Goal: Task Accomplishment & Management: Use online tool/utility

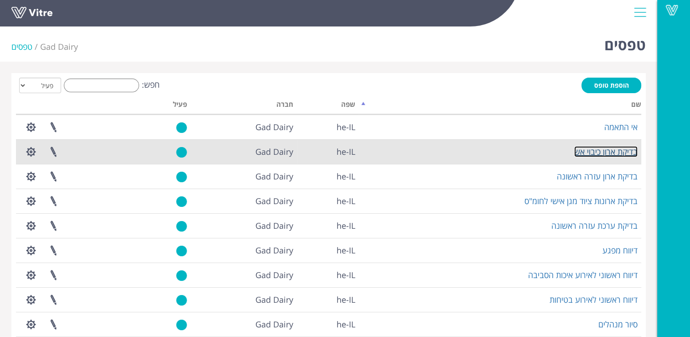
click at [608, 152] on link "בדיקת ארון כיבוי אש" at bounding box center [606, 151] width 63 height 11
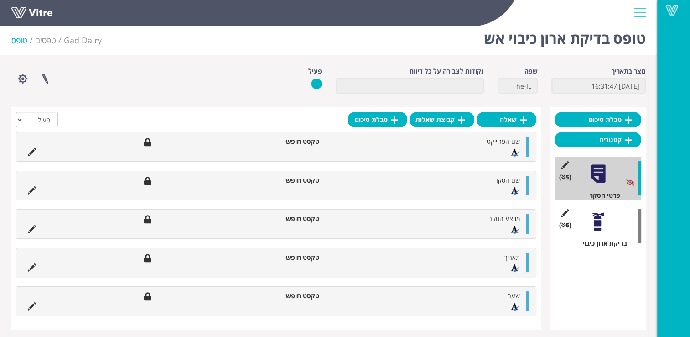
scroll to position [10, 0]
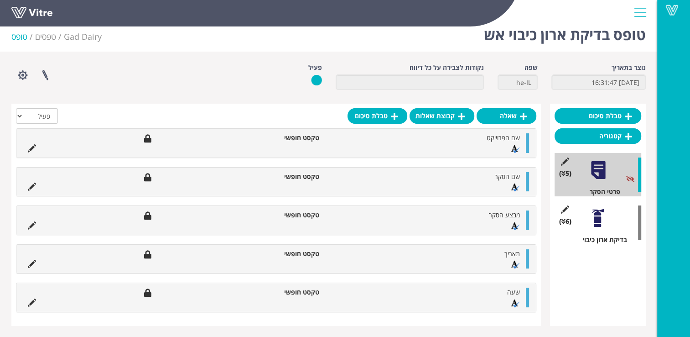
click at [598, 220] on div at bounding box center [598, 218] width 21 height 21
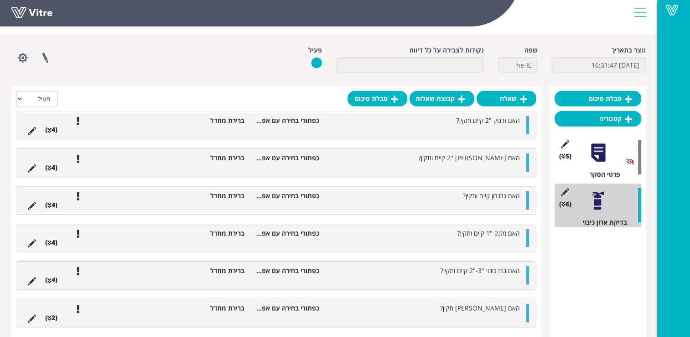
scroll to position [42, 0]
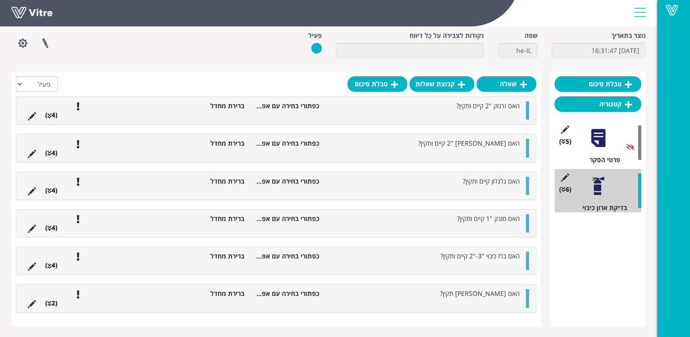
click at [284, 218] on li "כפתורי בחירה עם אפשרויות בחירה" at bounding box center [286, 218] width 75 height 9
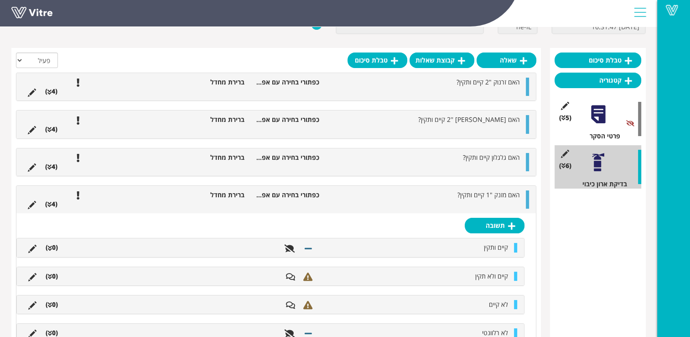
scroll to position [0, 0]
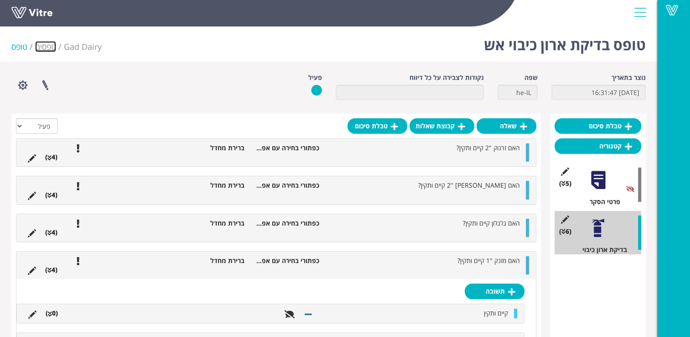
click at [37, 45] on link "טפסים" at bounding box center [45, 46] width 21 height 11
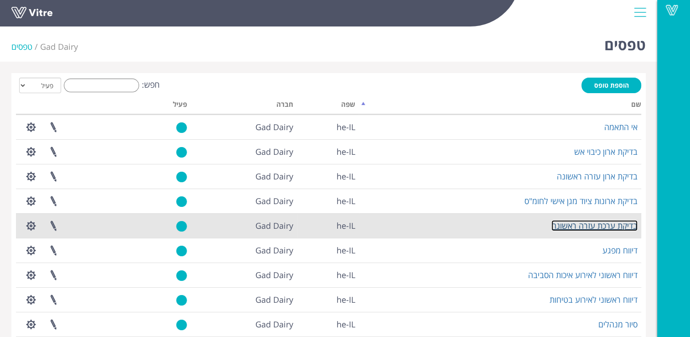
click at [595, 227] on link "בדיקת ערכת עזרה ראשונה" at bounding box center [595, 225] width 86 height 11
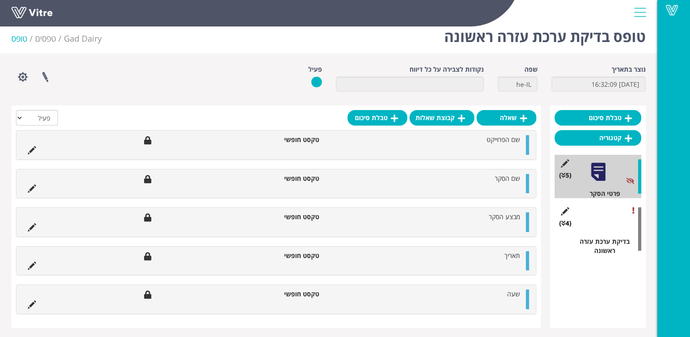
scroll to position [10, 0]
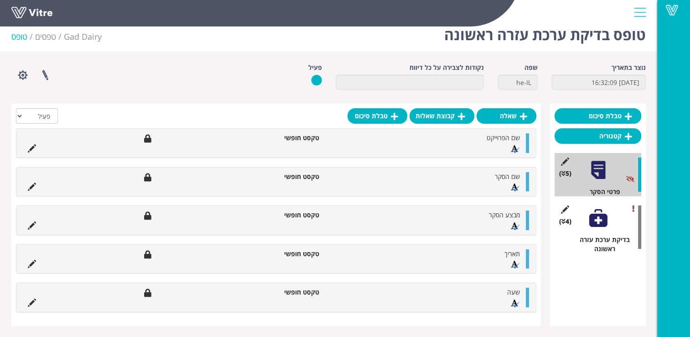
click at [616, 227] on div "(4 ) בדיקת ערכת עזרה ראשונה" at bounding box center [598, 227] width 87 height 52
click at [595, 231] on div "(4 ) בדיקת ערכת עזרה ראשונה" at bounding box center [598, 227] width 87 height 52
click at [565, 220] on icon at bounding box center [564, 221] width 4 height 6
click at [638, 208] on div at bounding box center [639, 226] width 3 height 43
click at [622, 217] on div "(4 ) בדיקת ערכת עזרה ראשונה" at bounding box center [598, 227] width 87 height 52
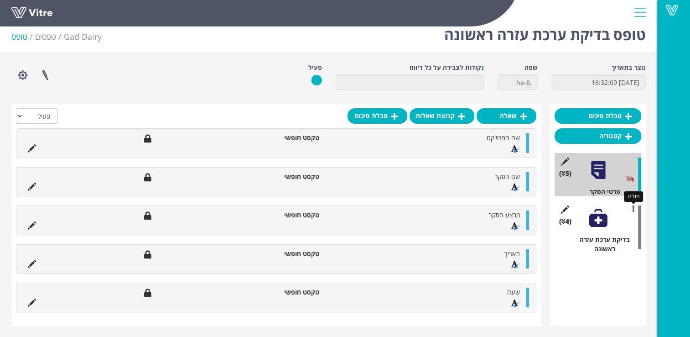
click at [634, 210] on icon at bounding box center [634, 208] width 2 height 6
click at [606, 243] on div "בדיקת ערכת עזרה ראשונה" at bounding box center [602, 244] width 80 height 18
click at [603, 164] on div at bounding box center [598, 170] width 21 height 21
click at [598, 186] on div "(5 ) פרטי הסקר" at bounding box center [598, 174] width 87 height 43
click at [600, 174] on div at bounding box center [598, 170] width 21 height 21
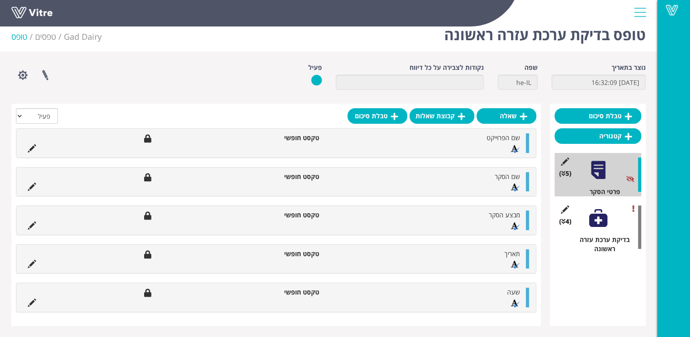
click at [603, 214] on div at bounding box center [598, 218] width 21 height 21
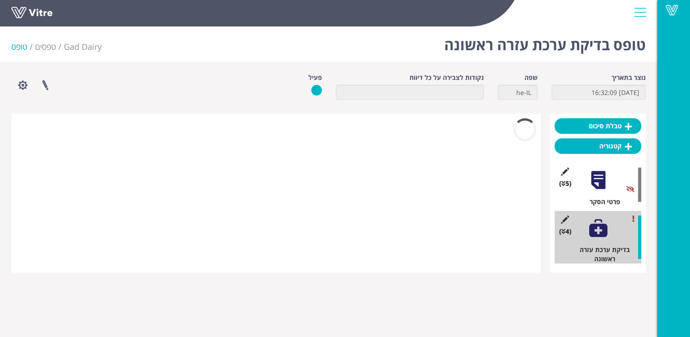
scroll to position [0, 0]
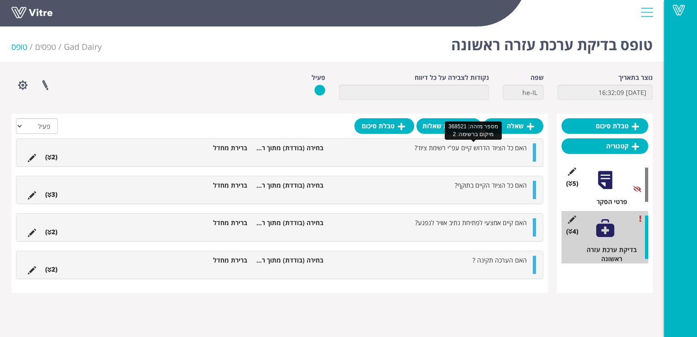
click at [451, 148] on span "האם כל הציוד הדרוש קיים עפ"י רשימת ציוד?" at bounding box center [471, 147] width 112 height 9
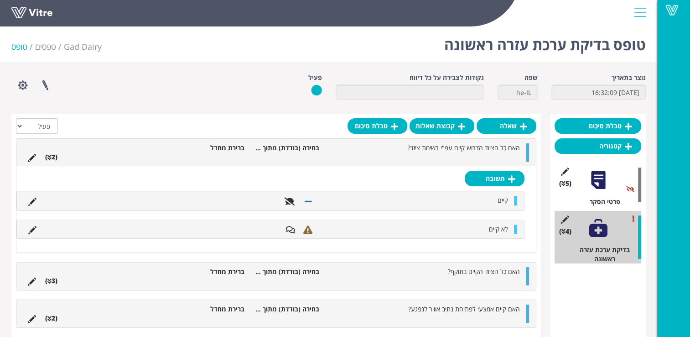
click at [311, 145] on li "בחירה (בודדת) מתוך רשימה" at bounding box center [286, 147] width 75 height 9
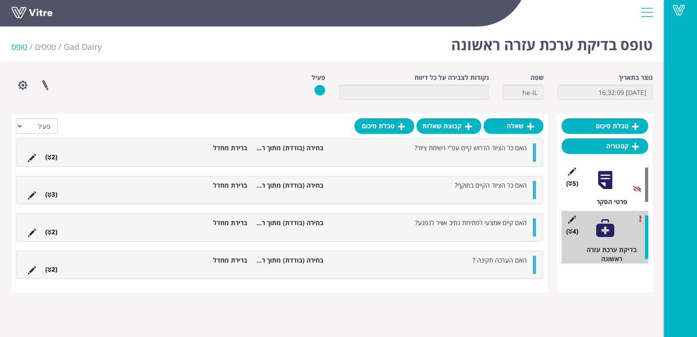
click at [26, 157] on li at bounding box center [31, 156] width 17 height 9
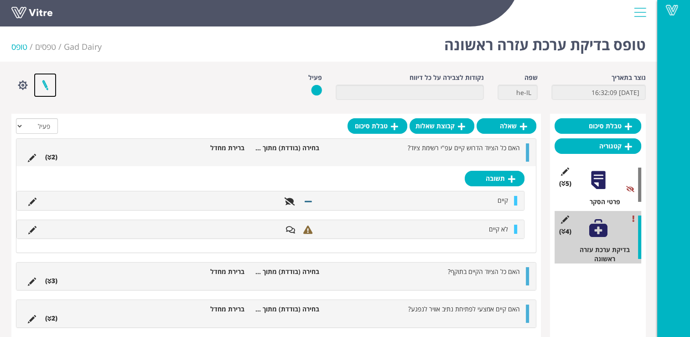
click at [53, 91] on link at bounding box center [45, 85] width 23 height 24
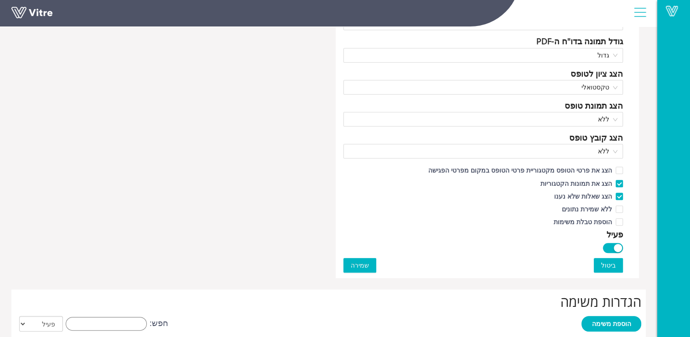
scroll to position [456, 0]
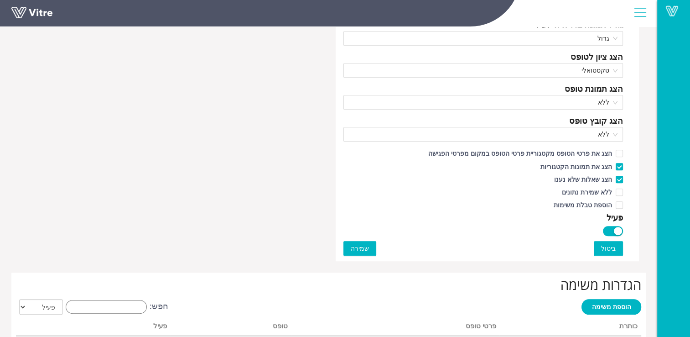
click at [367, 249] on button "שמירה" at bounding box center [360, 248] width 33 height 15
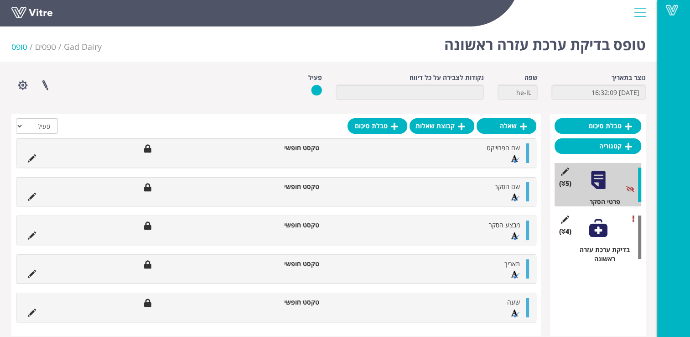
click at [602, 237] on div at bounding box center [598, 228] width 21 height 21
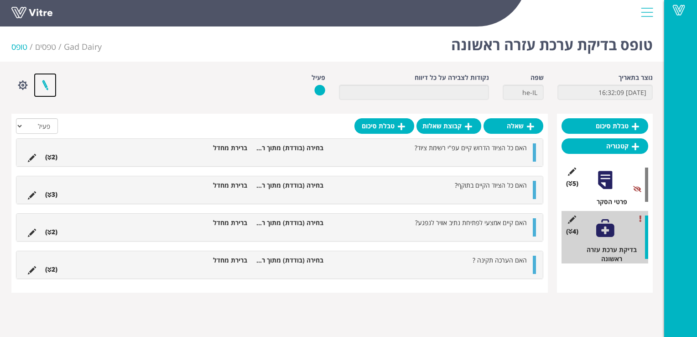
click at [53, 86] on link at bounding box center [45, 85] width 23 height 24
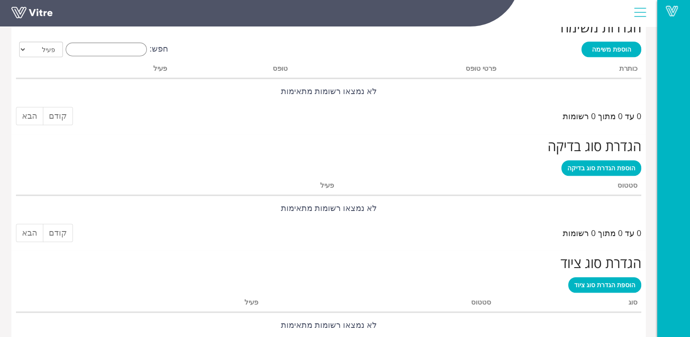
scroll to position [730, 0]
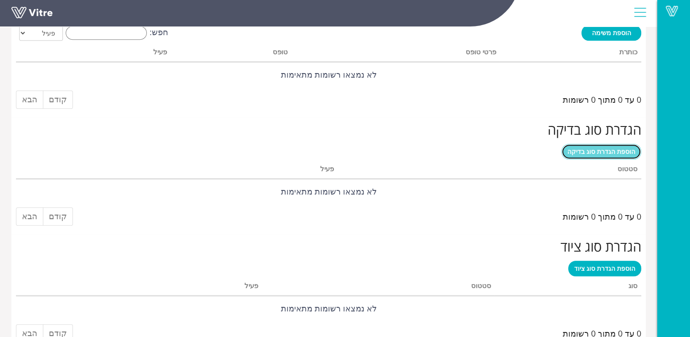
click at [620, 155] on link "הוספת הגדרת סוג בדיקה" at bounding box center [602, 152] width 80 height 16
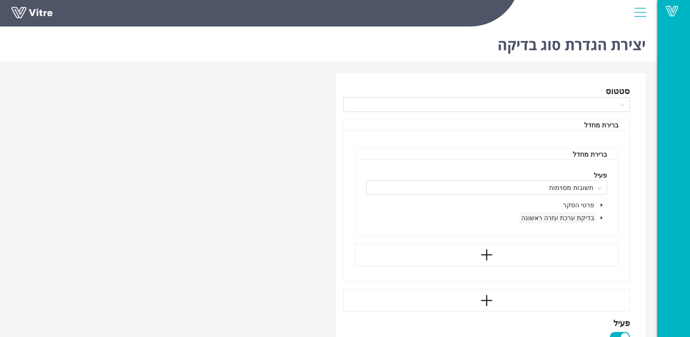
click at [588, 220] on span "בדיקת ערכת עזרה ראשונה" at bounding box center [558, 217] width 73 height 9
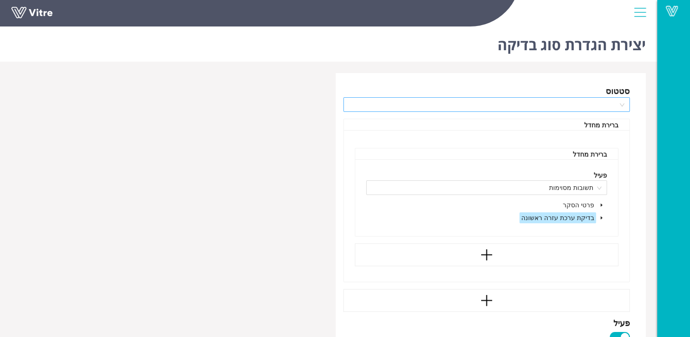
click at [623, 106] on div at bounding box center [487, 104] width 287 height 15
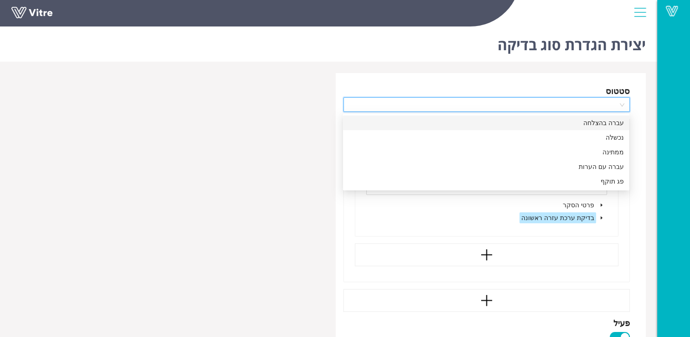
click at [623, 106] on div at bounding box center [487, 104] width 287 height 15
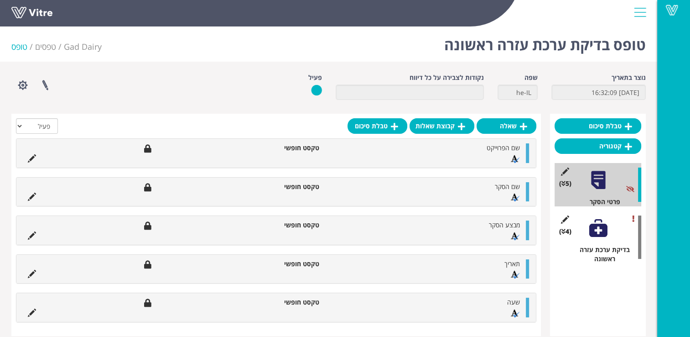
click at [597, 233] on div at bounding box center [598, 228] width 21 height 21
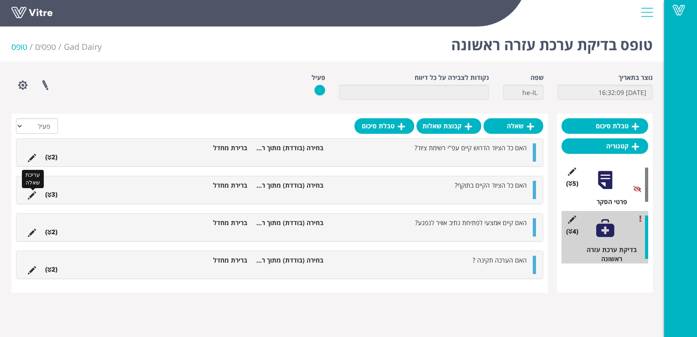
click at [33, 196] on icon at bounding box center [32, 195] width 8 height 8
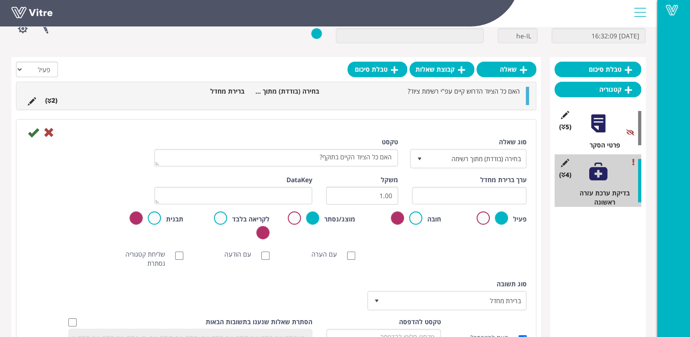
scroll to position [91, 0]
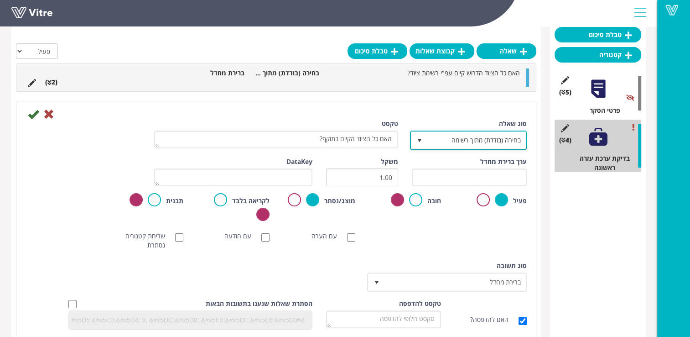
click at [424, 138] on span "select" at bounding box center [420, 140] width 16 height 16
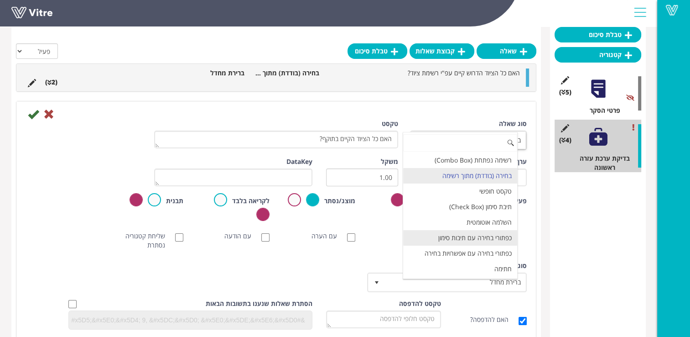
click at [488, 236] on li "כפתורי בחירה עם תיבות סימון" at bounding box center [460, 238] width 115 height 16
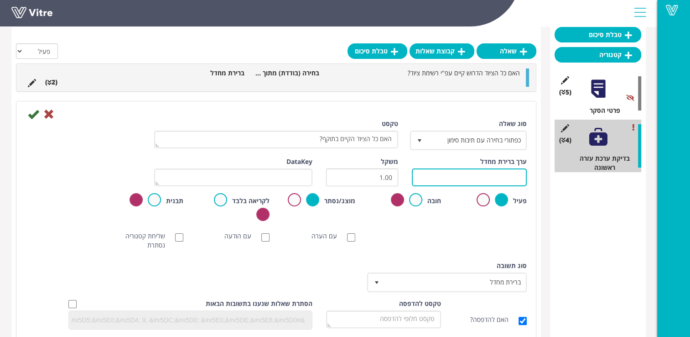
click at [435, 173] on input "text" at bounding box center [469, 177] width 115 height 18
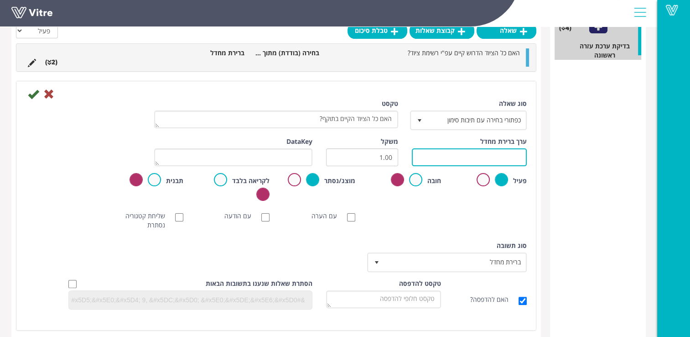
scroll to position [158, 0]
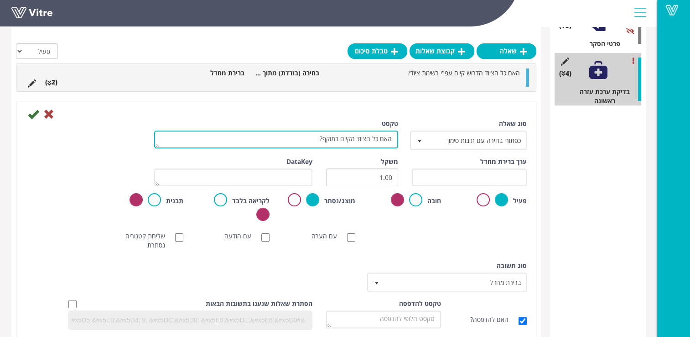
click at [370, 143] on textarea "האם כל הציוד הקיים בתוקף?" at bounding box center [276, 140] width 244 height 18
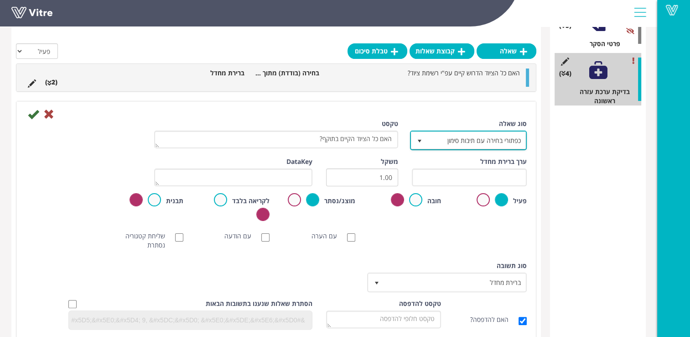
click at [450, 141] on span "כפתורי בחירה עם תיבות סימון" at bounding box center [477, 140] width 99 height 16
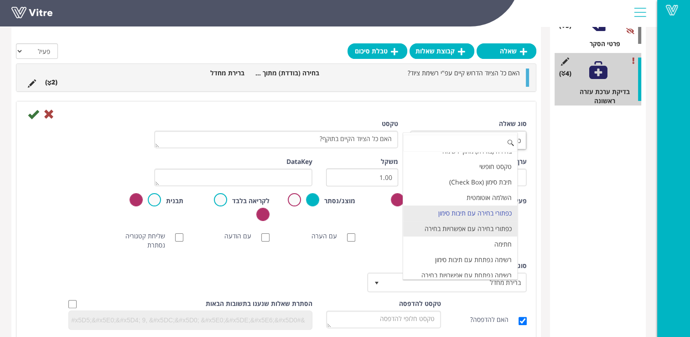
scroll to position [46, 0]
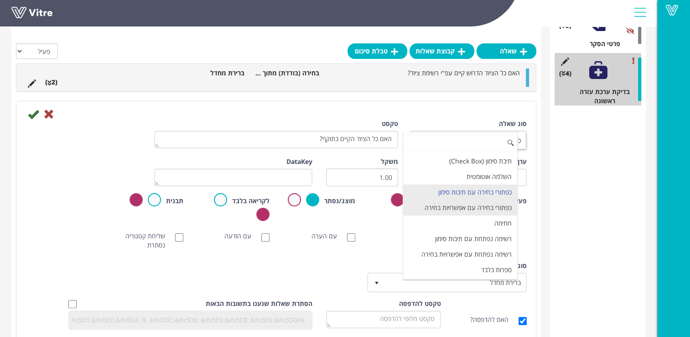
click at [493, 207] on li "כפתורי בחירה עם אפשרויות בחירה" at bounding box center [460, 208] width 115 height 16
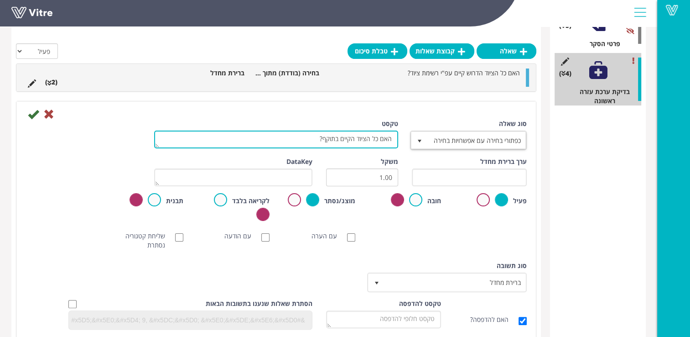
click at [367, 144] on textarea "האם כל הציוד הקיים בתוקף?" at bounding box center [276, 140] width 244 height 18
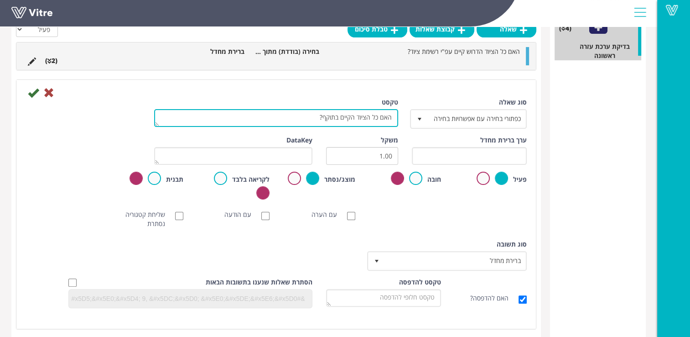
scroll to position [204, 0]
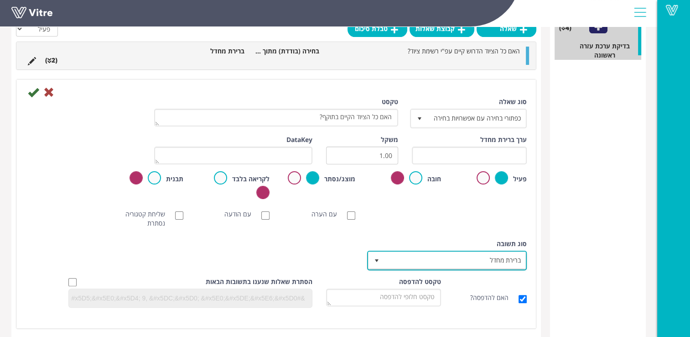
click at [383, 256] on span "select" at bounding box center [377, 260] width 16 height 16
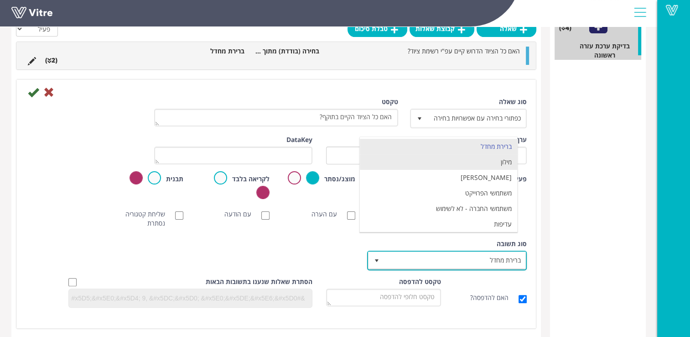
click at [452, 165] on li "מילון" at bounding box center [438, 162] width 157 height 16
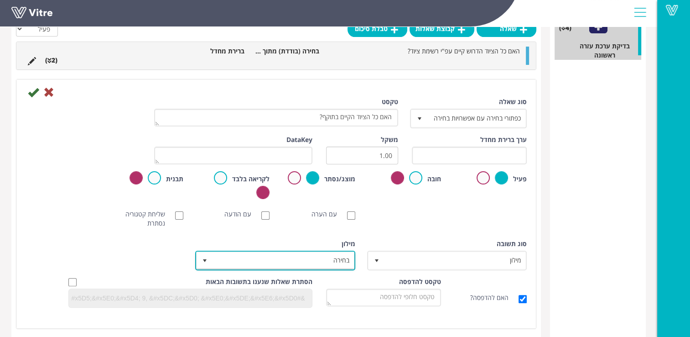
click at [346, 262] on span "בחירה" at bounding box center [283, 260] width 141 height 16
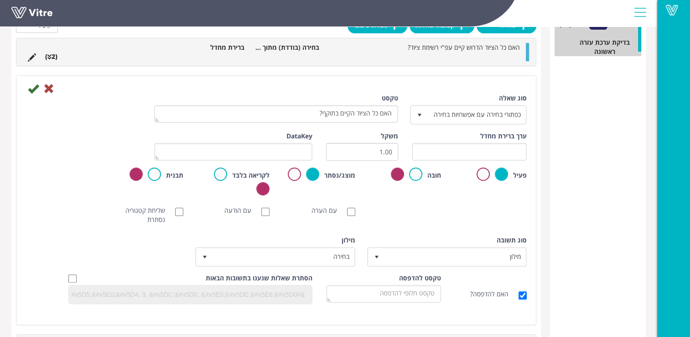
scroll to position [202, 0]
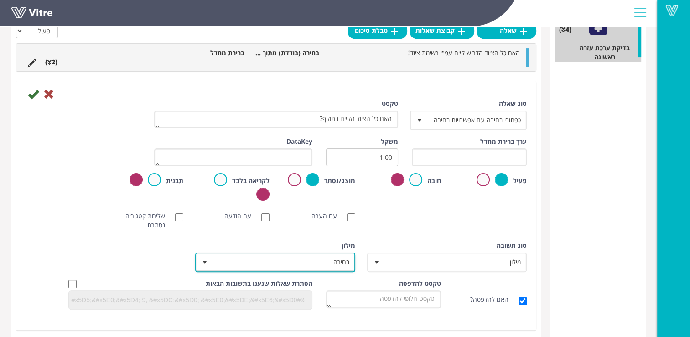
click at [330, 259] on span "בחירה" at bounding box center [283, 262] width 141 height 16
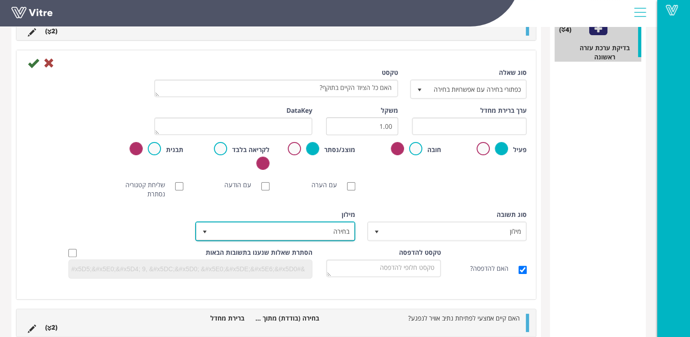
click at [329, 229] on span "בחירה" at bounding box center [283, 231] width 141 height 16
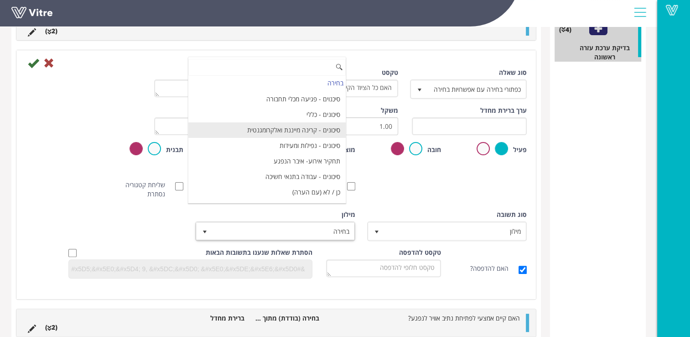
scroll to position [0, 0]
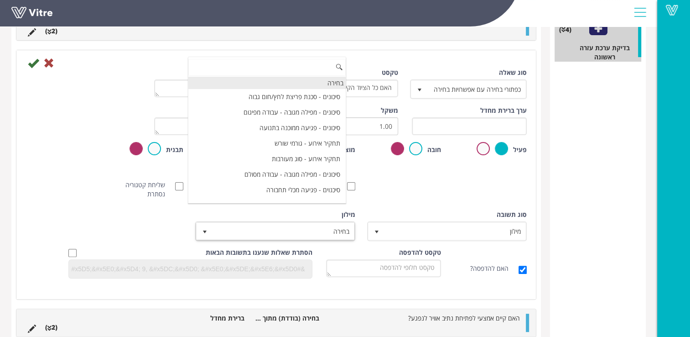
click at [340, 83] on div "בחירה" at bounding box center [266, 83] width 157 height 12
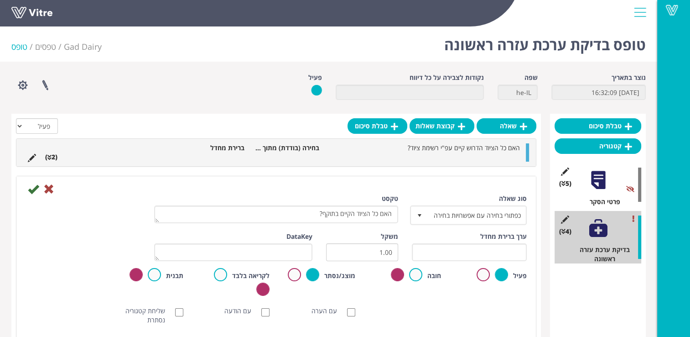
click at [652, 14] on div "Vitre" at bounding box center [329, 13] width 658 height 27
click at [641, 17] on div at bounding box center [640, 12] width 21 height 25
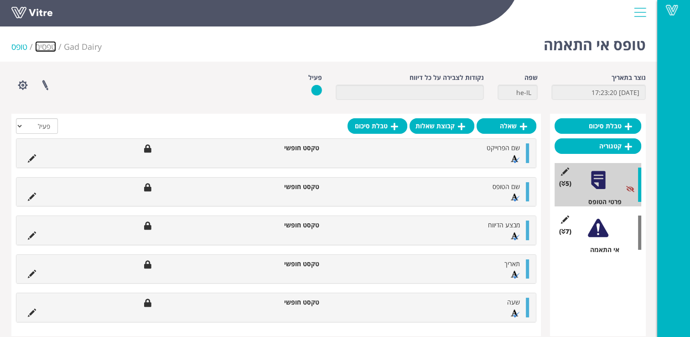
click at [52, 50] on link "טפסים" at bounding box center [45, 46] width 21 height 11
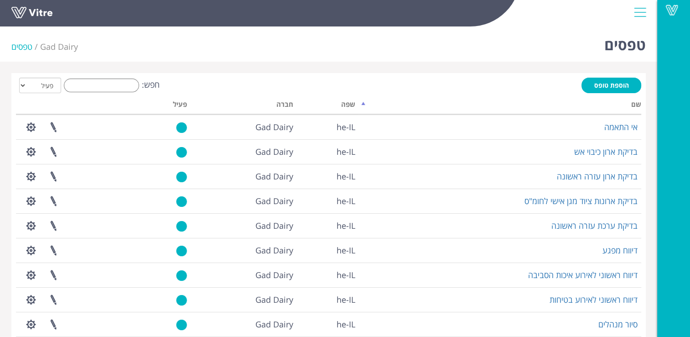
click at [641, 10] on div at bounding box center [640, 12] width 21 height 25
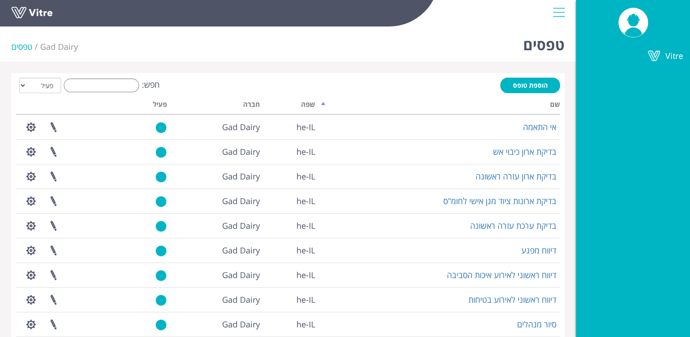
click at [563, 15] on div at bounding box center [559, 12] width 21 height 25
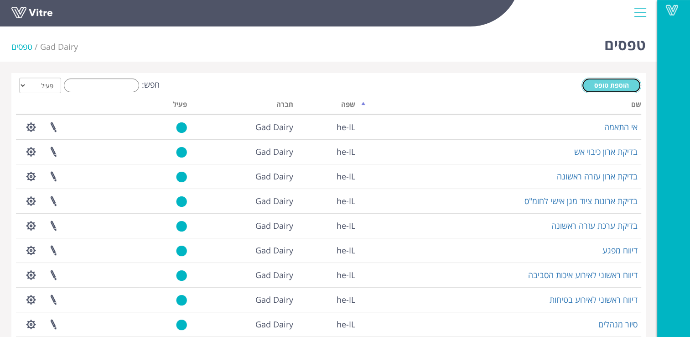
click at [611, 86] on span "הוספת טופס" at bounding box center [612, 85] width 35 height 9
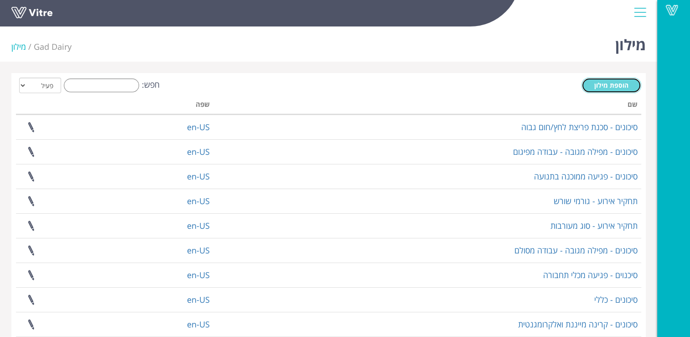
click at [597, 87] on span "הוספת מילון" at bounding box center [612, 85] width 34 height 9
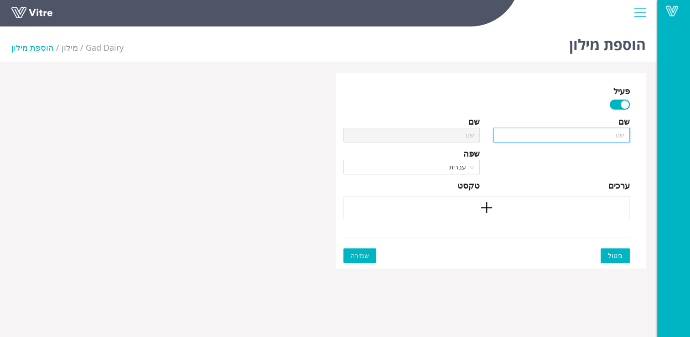
click at [514, 139] on input "text" at bounding box center [562, 135] width 136 height 15
type input "צ"
type input "צי"
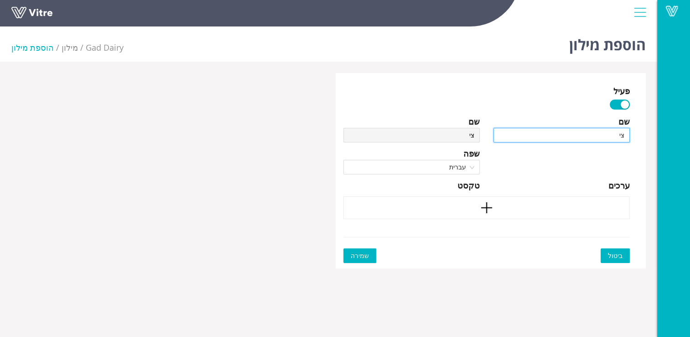
type input "[PERSON_NAME]"
type input "ציוד"
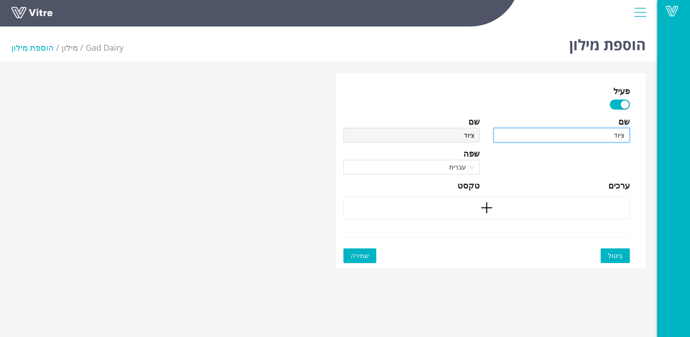
type input "ציוד"
type input "ציוד ע"
type input "ציוד עז"
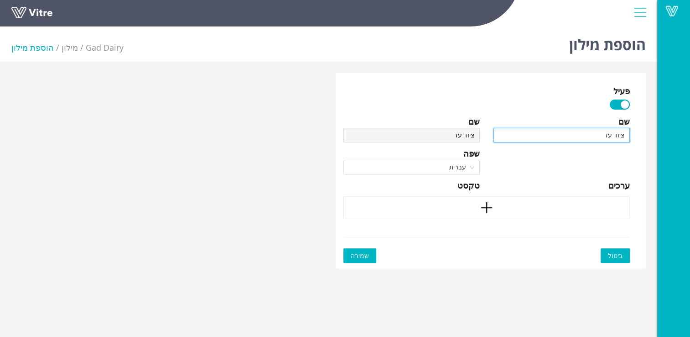
type input "ציוד עזר"
type input "ציוד עזרה"
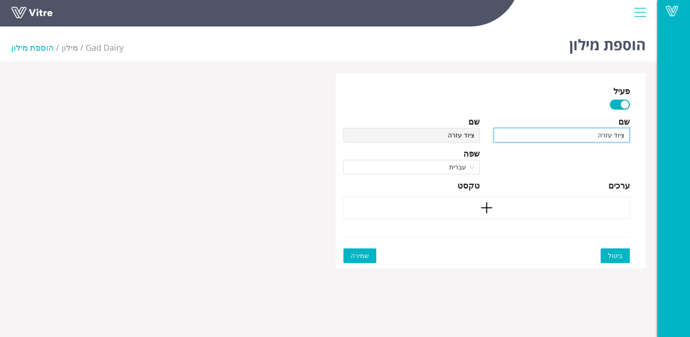
type input "ציוד עזרה"
type input "ציוד עזרה ר"
type input "ציוד עזרה רא"
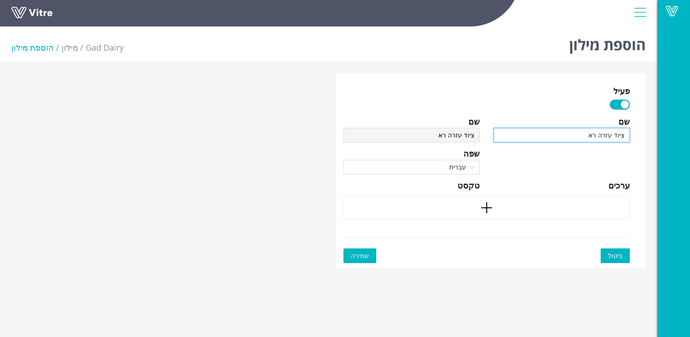
type input "ציוד עזרה ראש"
type input "ציוד עזרה ראשו"
type input "ציוד עזרה ראשונ"
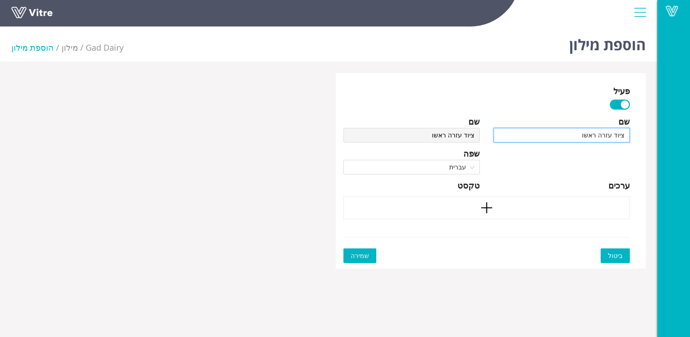
type input "ציוד עזרה ראשונ"
type input "ציוד עזרה ראשונה"
click at [562, 203] on div at bounding box center [487, 207] width 287 height 23
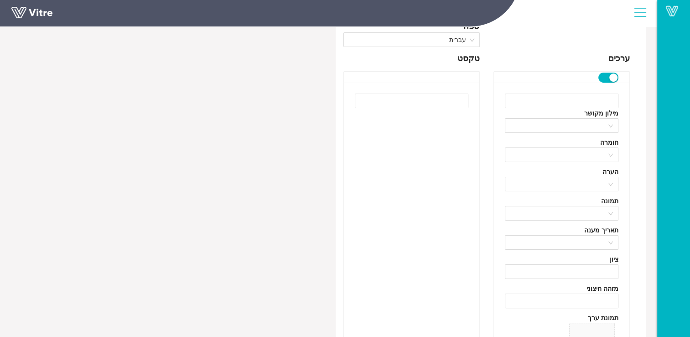
scroll to position [36, 0]
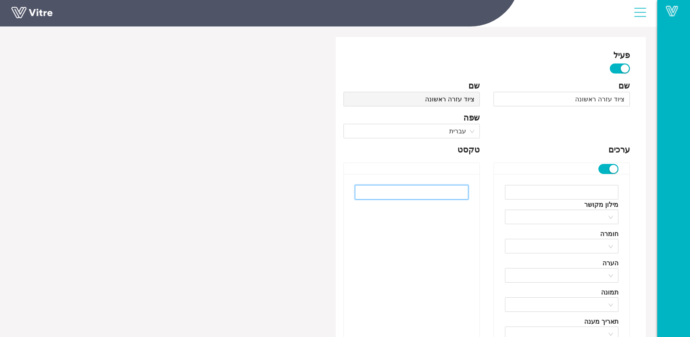
click at [455, 196] on input "text" at bounding box center [412, 192] width 114 height 15
click at [612, 165] on div "button" at bounding box center [614, 169] width 8 height 8
click at [605, 168] on div "button" at bounding box center [604, 169] width 8 height 8
click at [460, 191] on input "text" at bounding box center [412, 192] width 114 height 15
click at [617, 169] on div "button" at bounding box center [614, 169] width 8 height 8
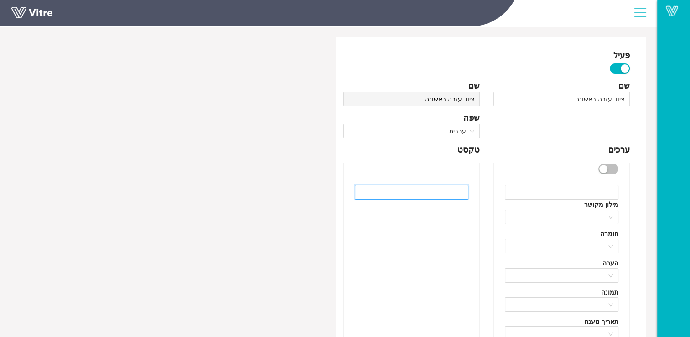
click at [434, 190] on input "text" at bounding box center [412, 192] width 114 height 15
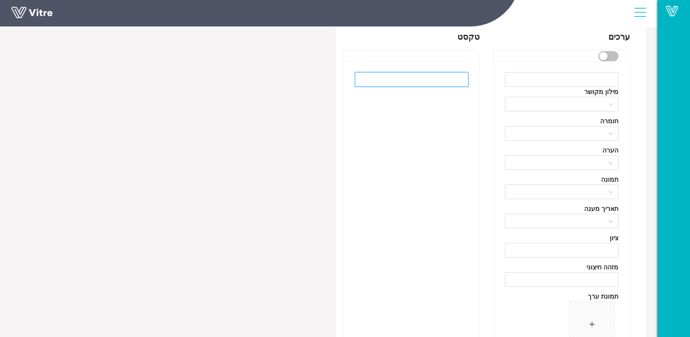
scroll to position [127, 0]
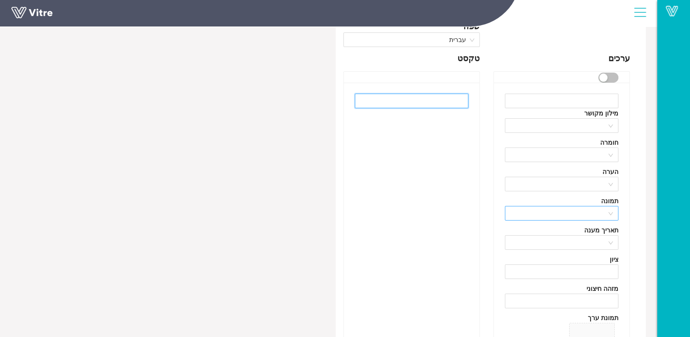
click at [607, 211] on div at bounding box center [562, 213] width 114 height 15
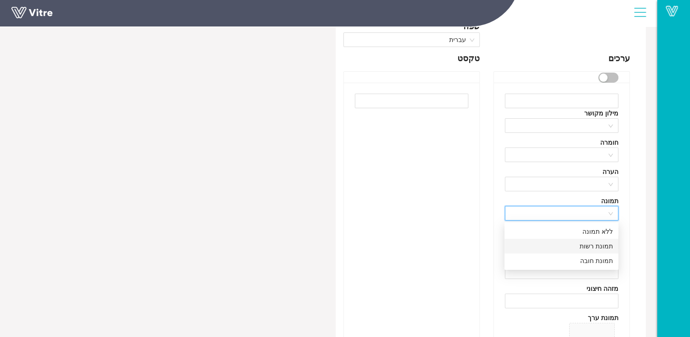
click at [608, 242] on div "תמונת רשות" at bounding box center [561, 246] width 103 height 10
